Goal: Information Seeking & Learning: Learn about a topic

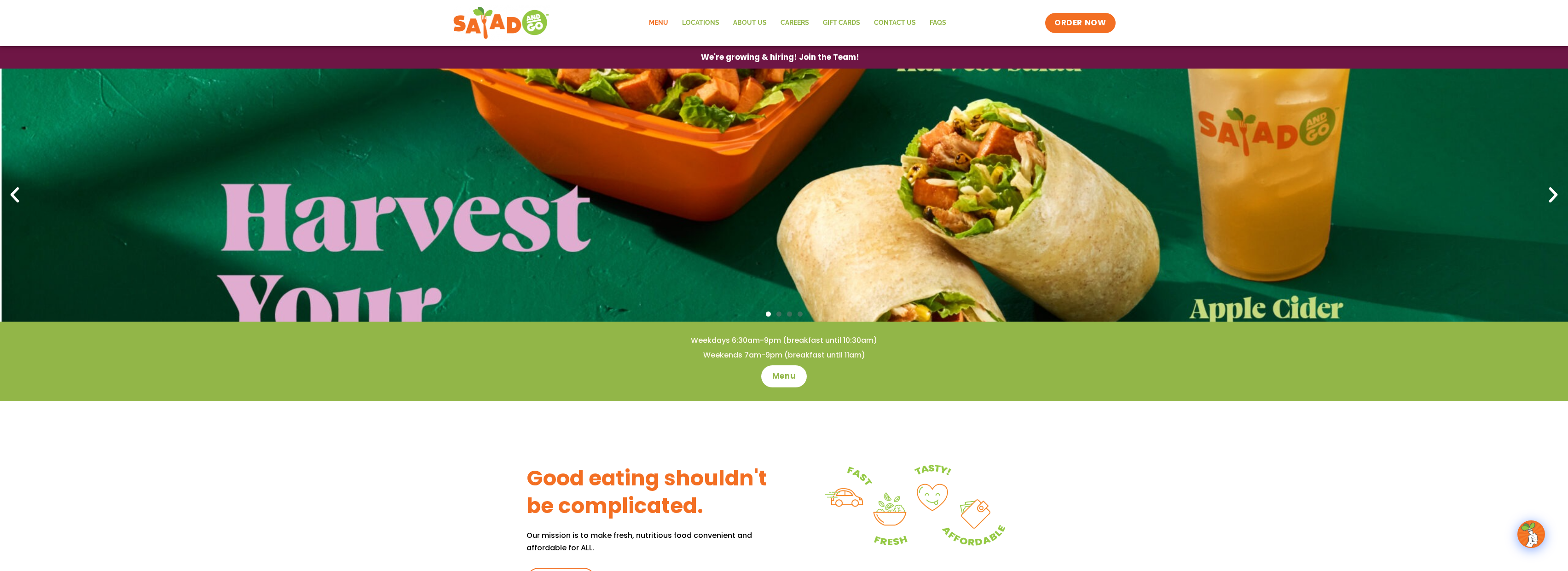
click at [661, 18] on link "Menu" at bounding box center [658, 23] width 33 height 21
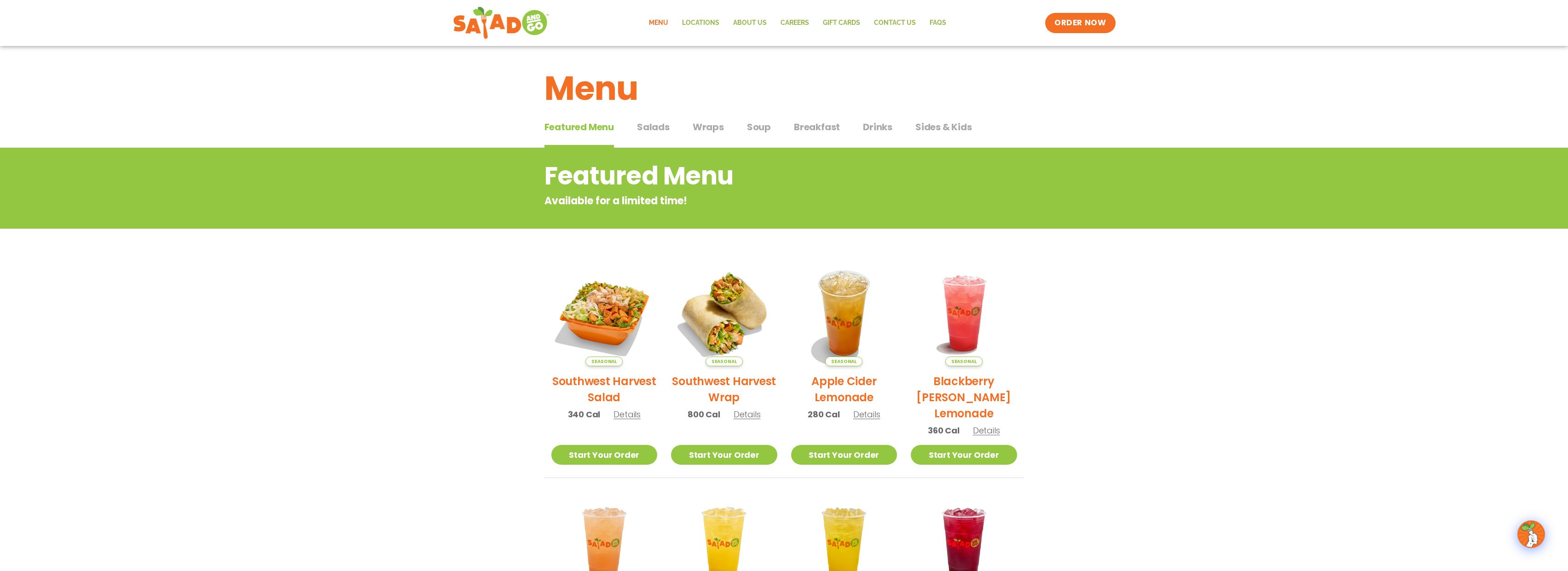
click at [628, 418] on span "Details" at bounding box center [627, 414] width 27 height 12
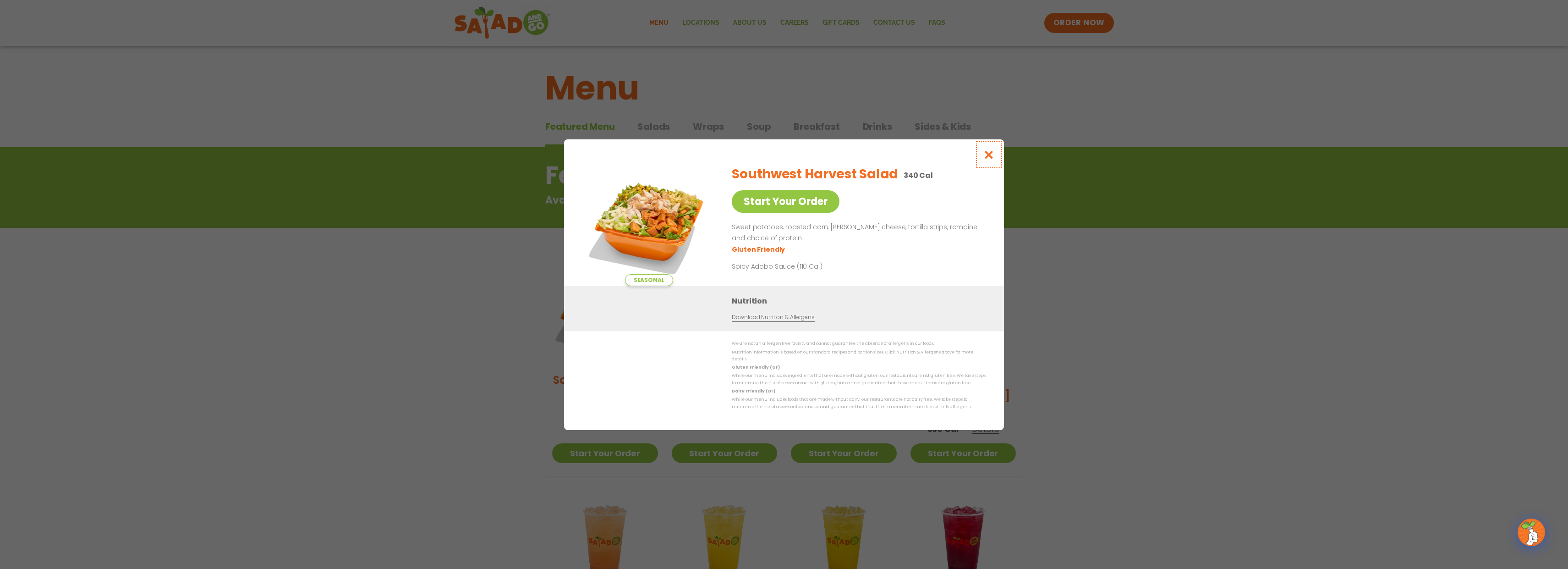
click at [993, 158] on icon "Close modal" at bounding box center [989, 155] width 12 height 10
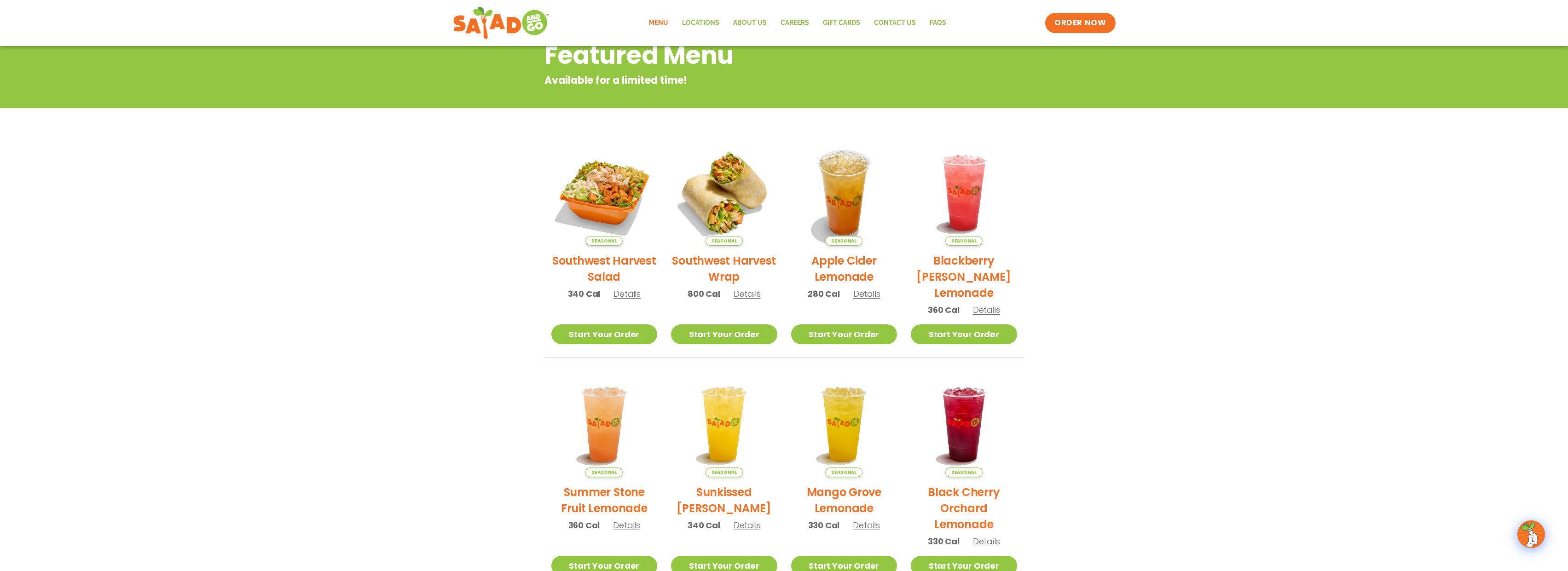
scroll to position [139, 0]
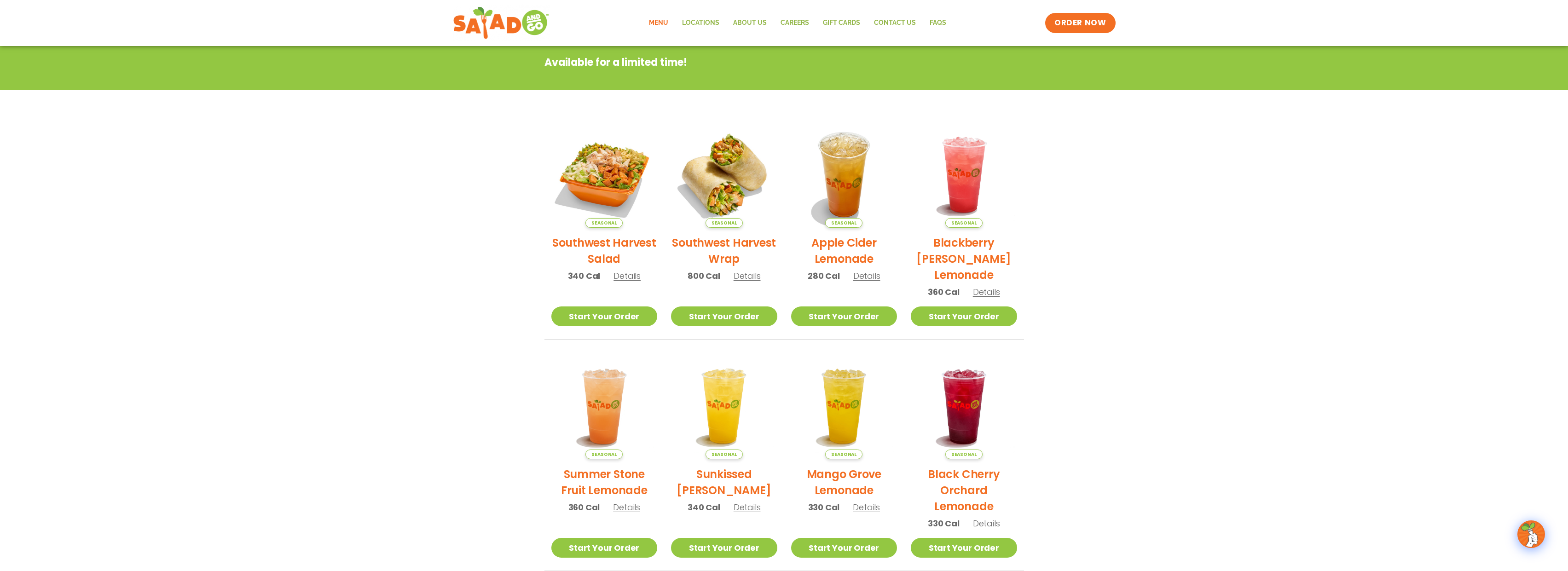
click at [628, 512] on span "Details" at bounding box center [627, 507] width 27 height 12
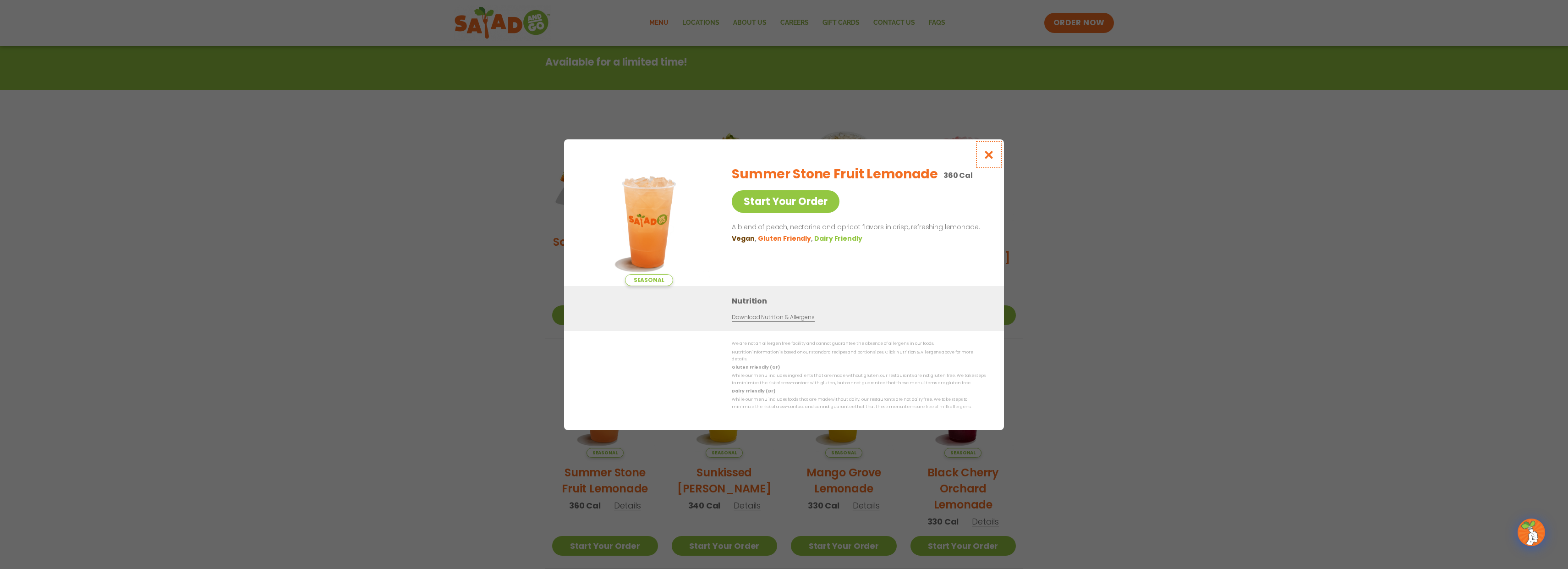
click at [987, 158] on icon "Close modal" at bounding box center [989, 155] width 12 height 10
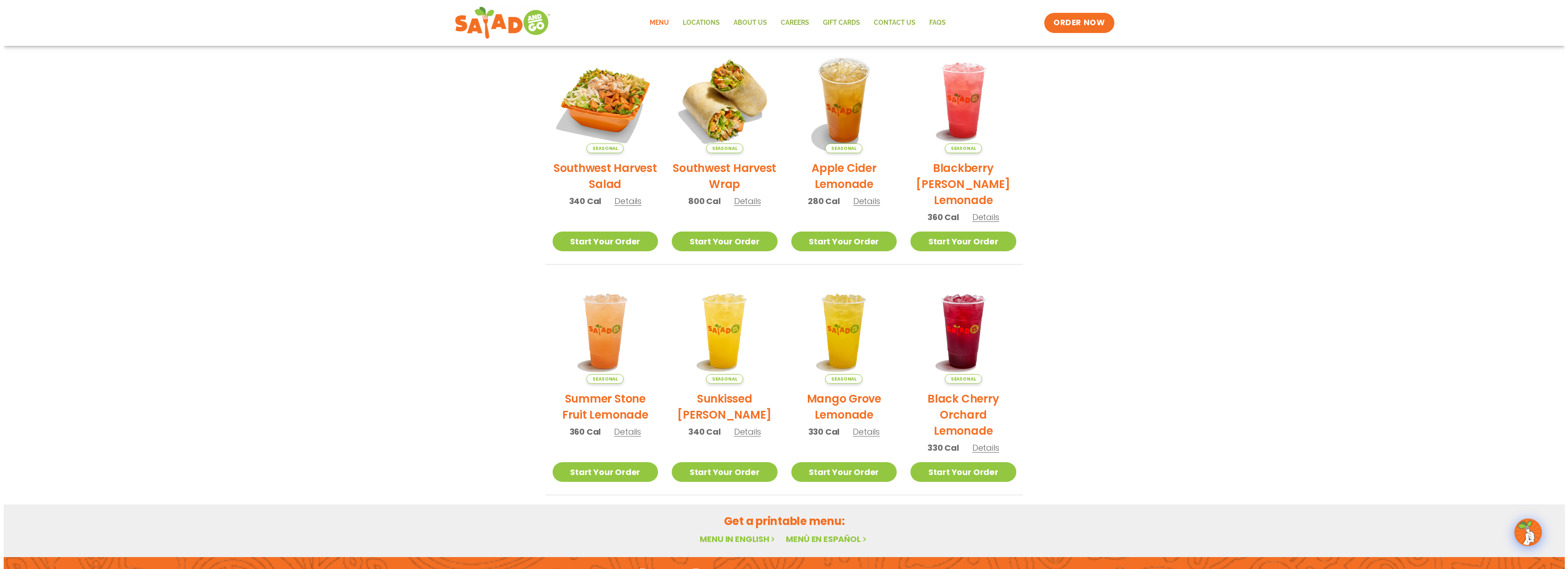
scroll to position [0, 0]
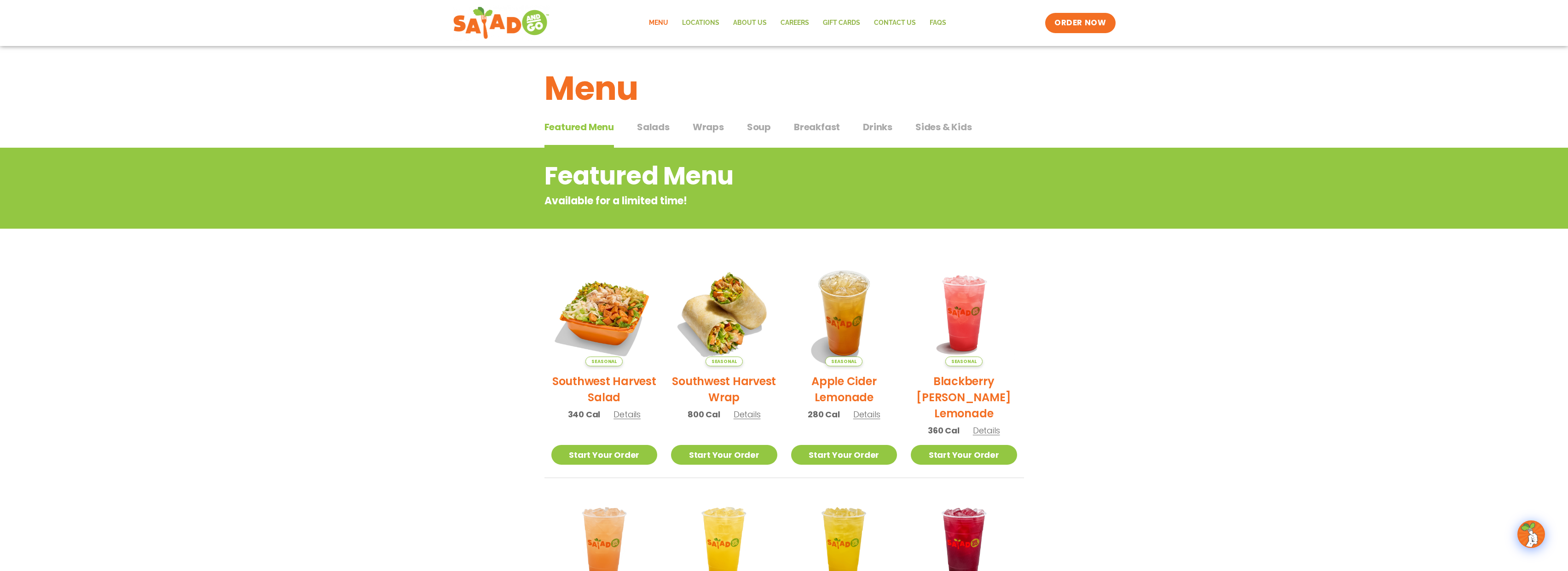
click at [749, 416] on span "Details" at bounding box center [747, 414] width 27 height 12
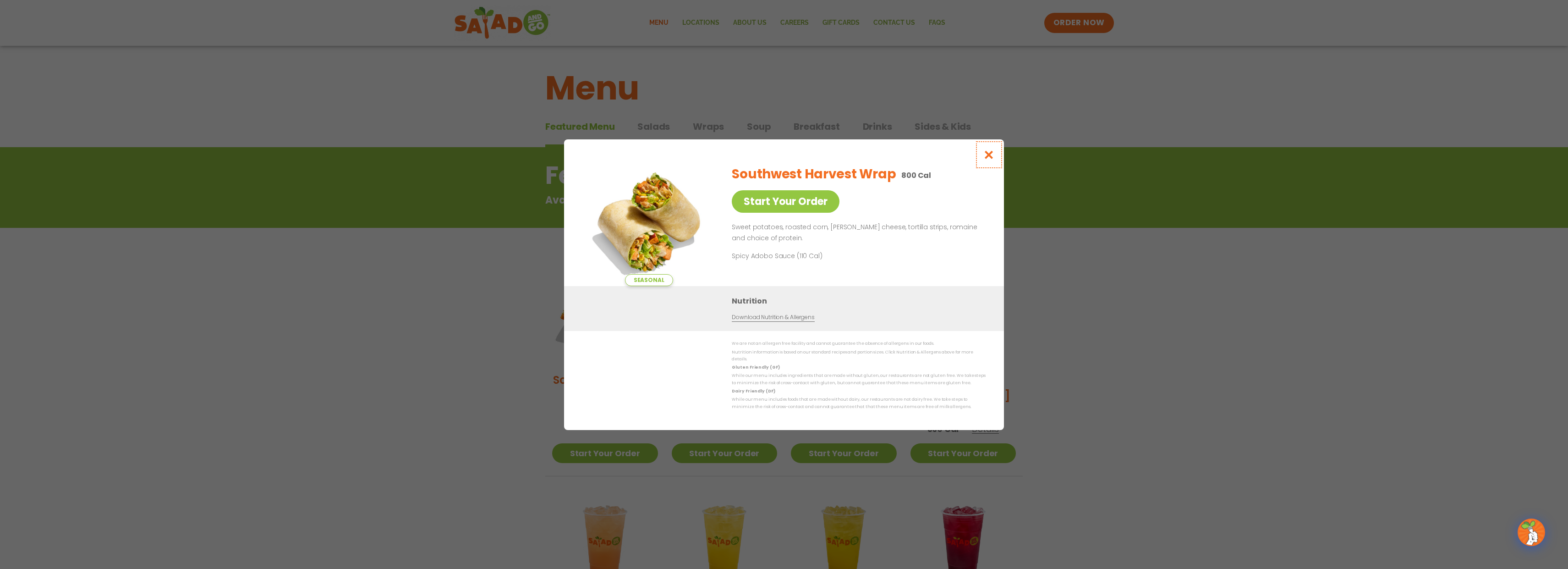
click at [993, 157] on icon "Close modal" at bounding box center [989, 155] width 12 height 10
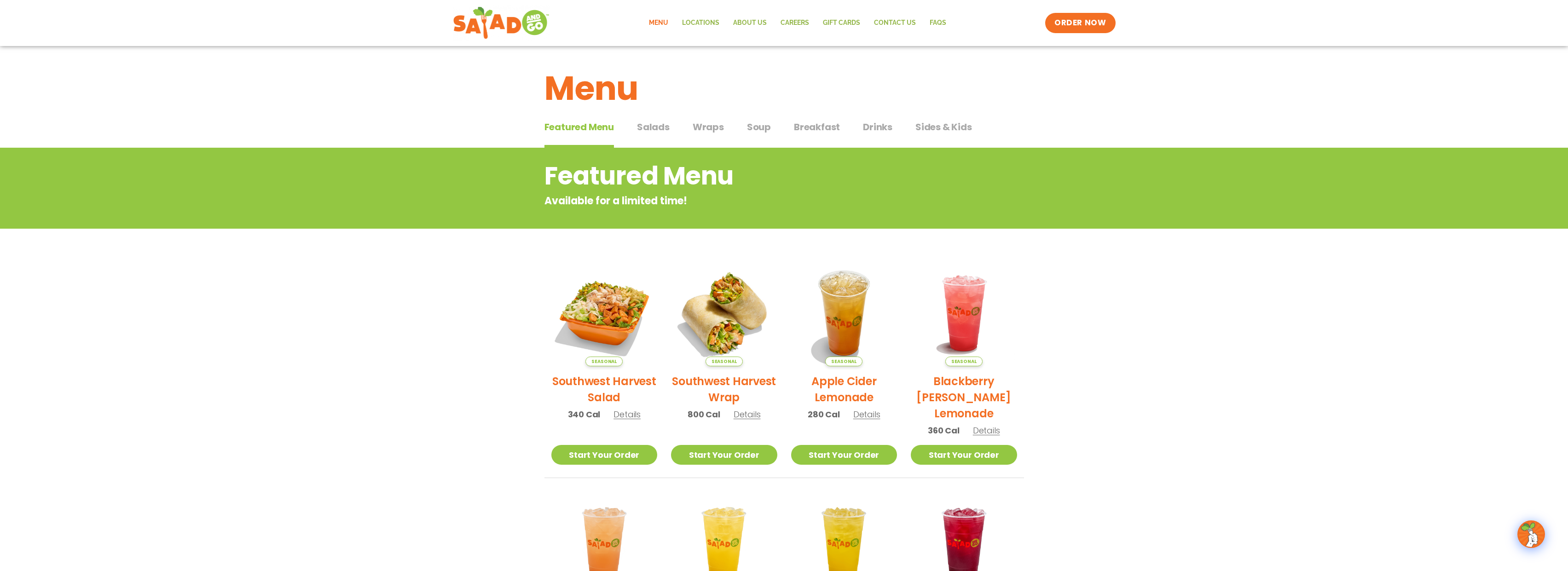
click at [697, 126] on span "Wraps" at bounding box center [708, 127] width 31 height 14
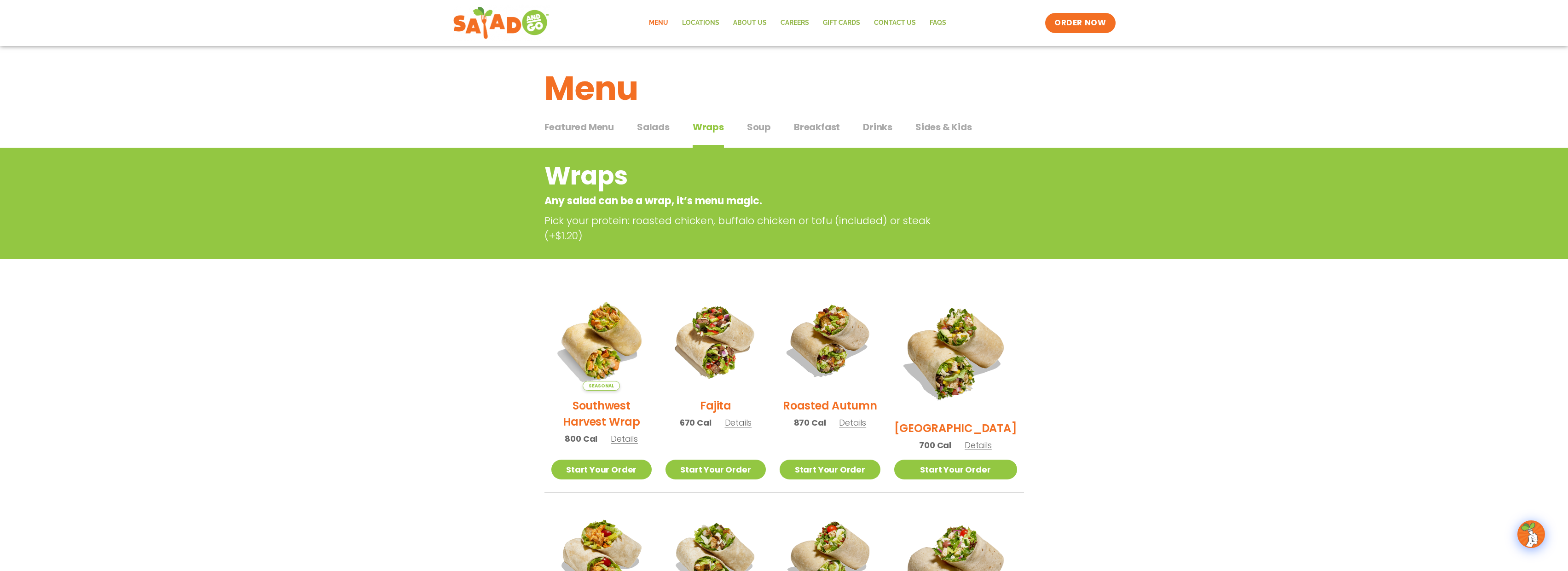
click at [866, 429] on span "Details" at bounding box center [852, 422] width 27 height 12
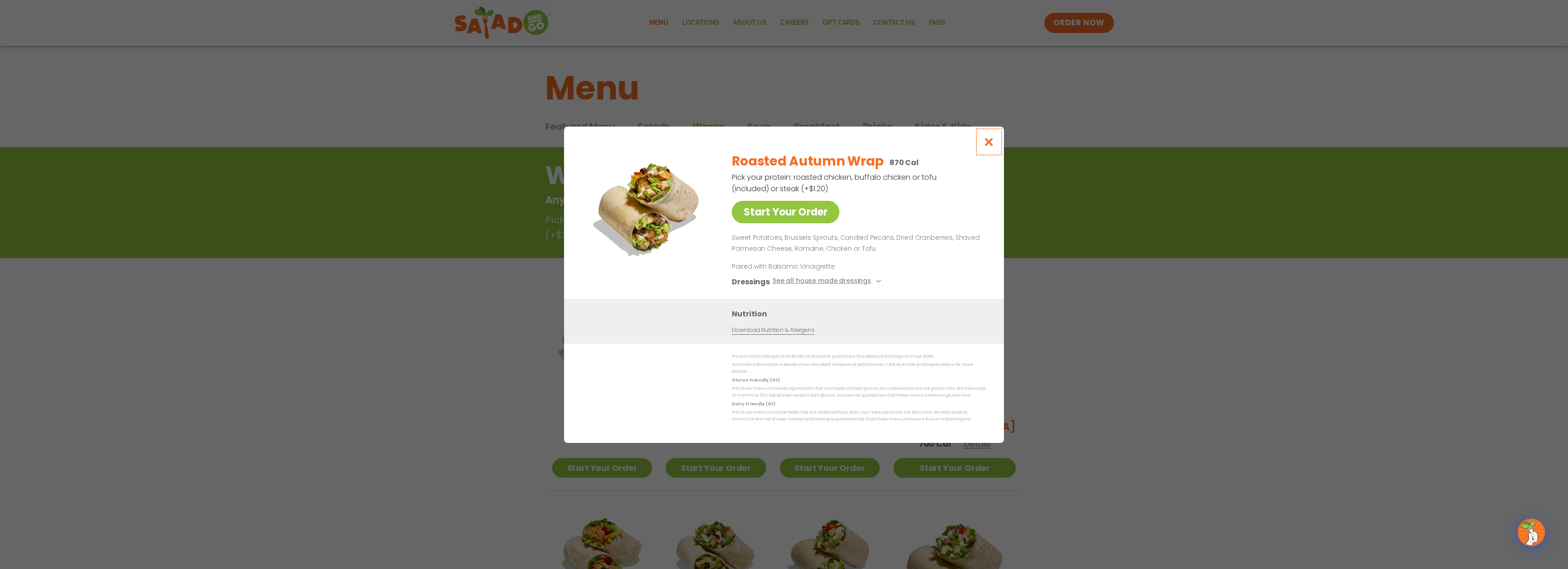
click at [987, 146] on icon "Close modal" at bounding box center [989, 142] width 12 height 10
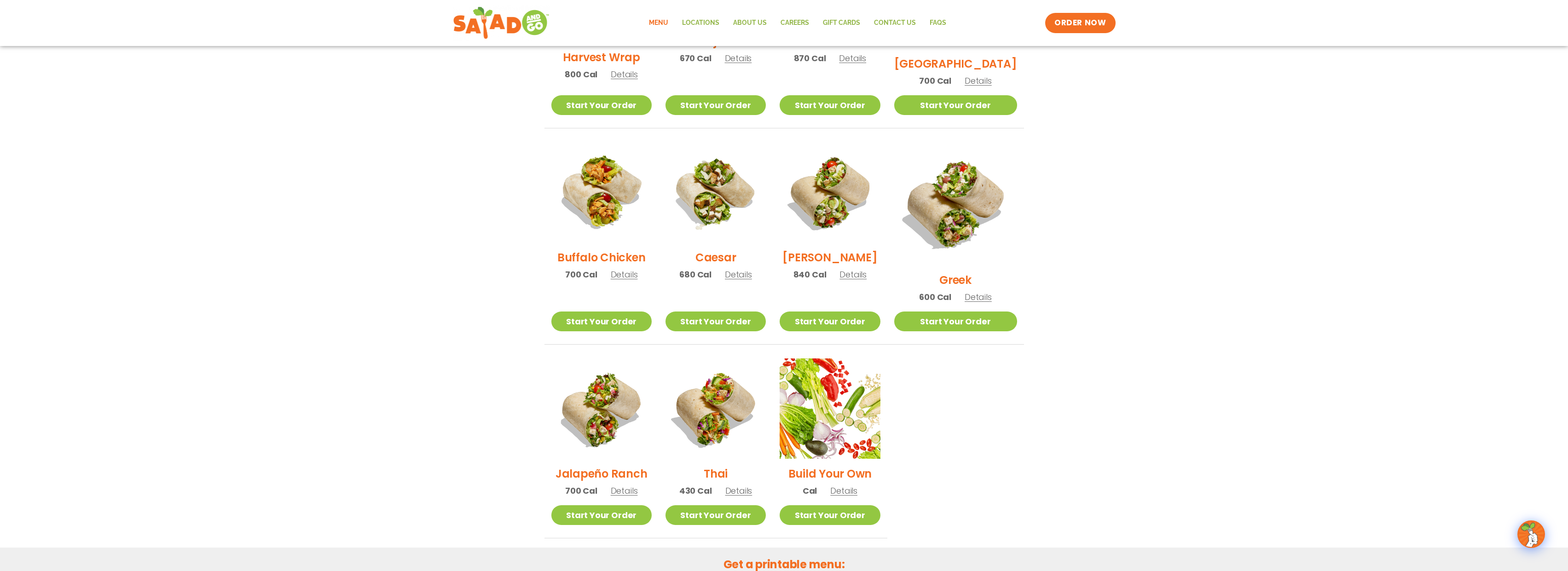
scroll to position [364, 0]
click at [837, 506] on link "Start Your Order" at bounding box center [830, 516] width 100 height 20
